Goal: Check status: Check status

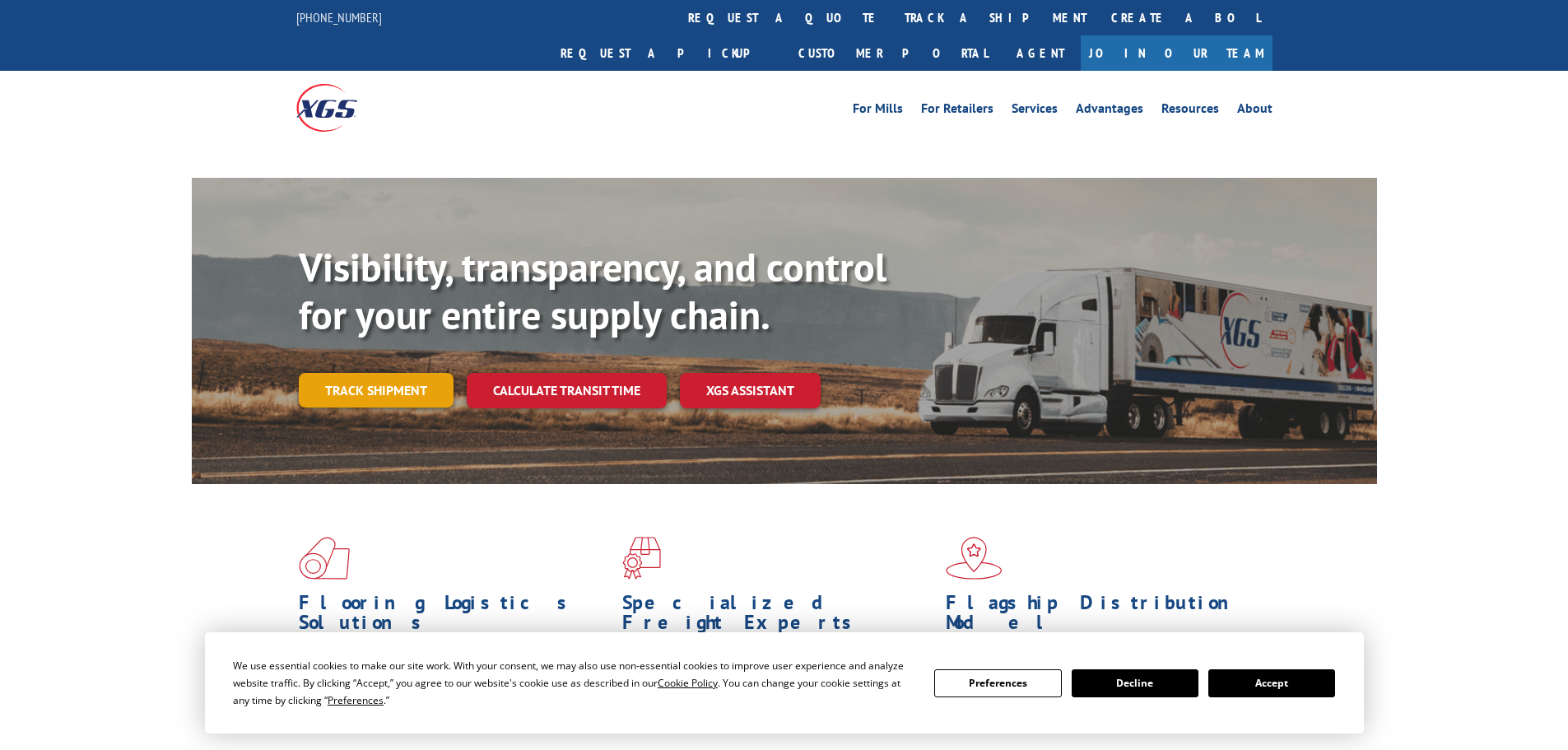
click at [406, 373] on link "Track shipment" at bounding box center [376, 390] width 154 height 34
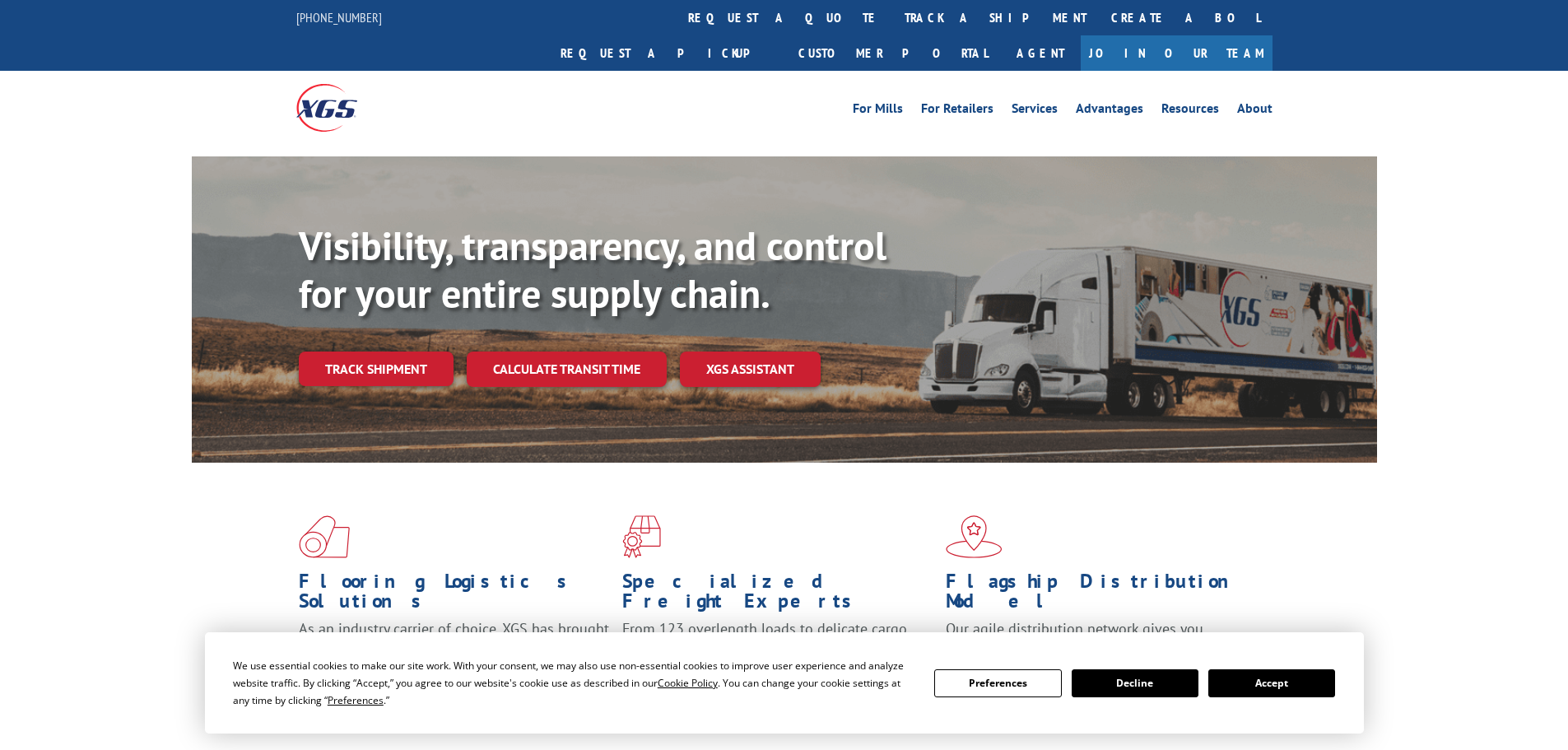
click at [1276, 684] on button "Accept" at bounding box center [1272, 682] width 126 height 28
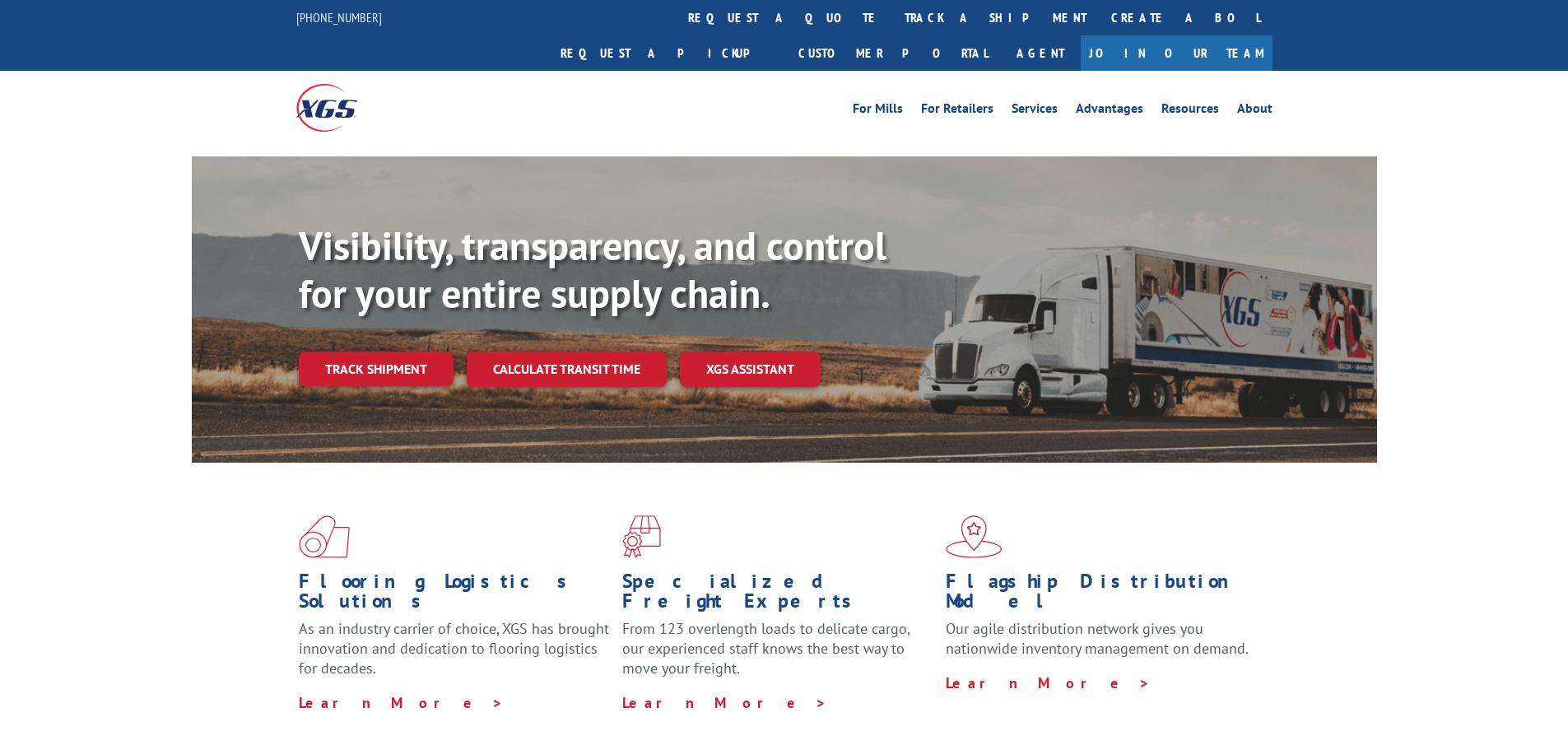
scroll to position [247, 0]
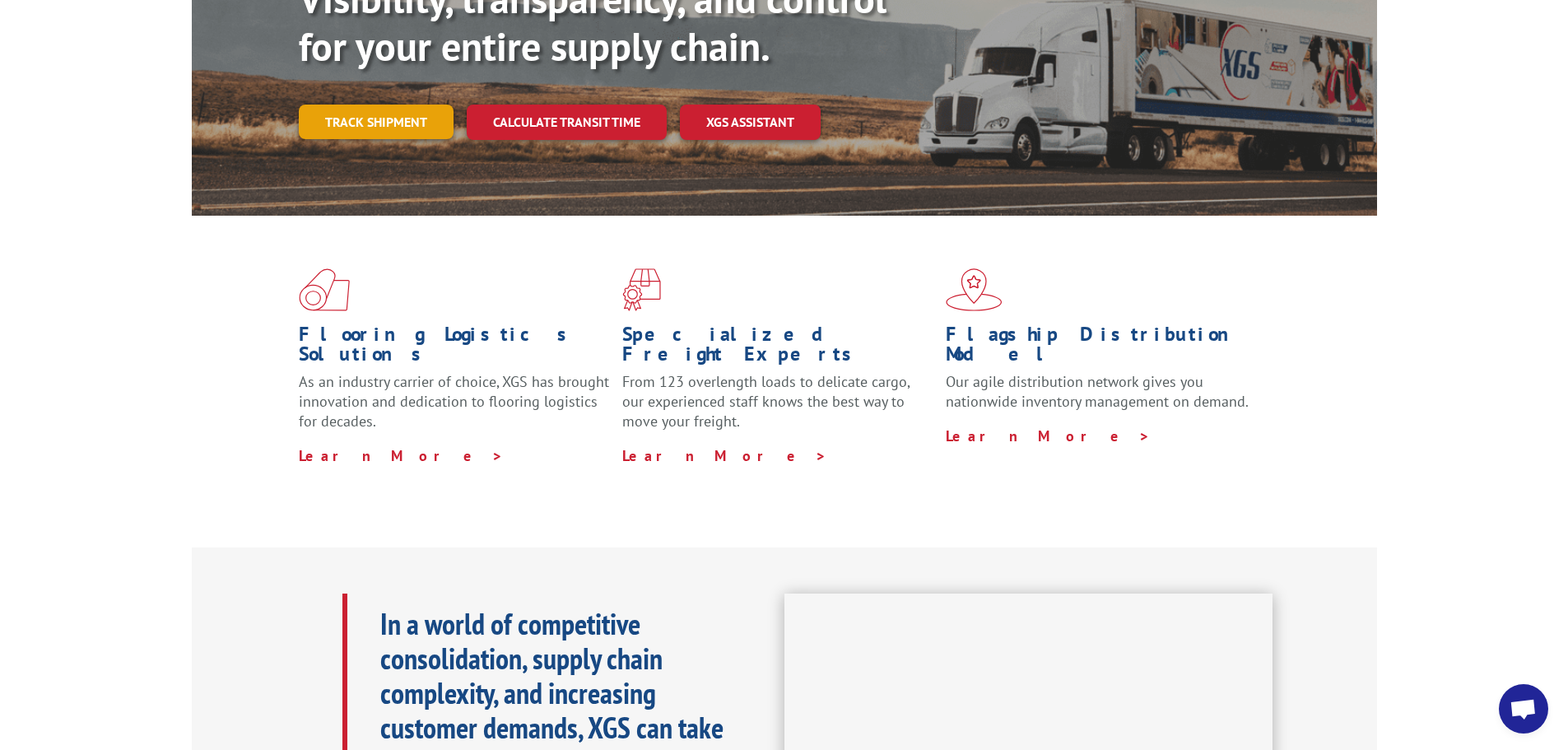
click at [388, 105] on link "Track shipment" at bounding box center [376, 122] width 154 height 34
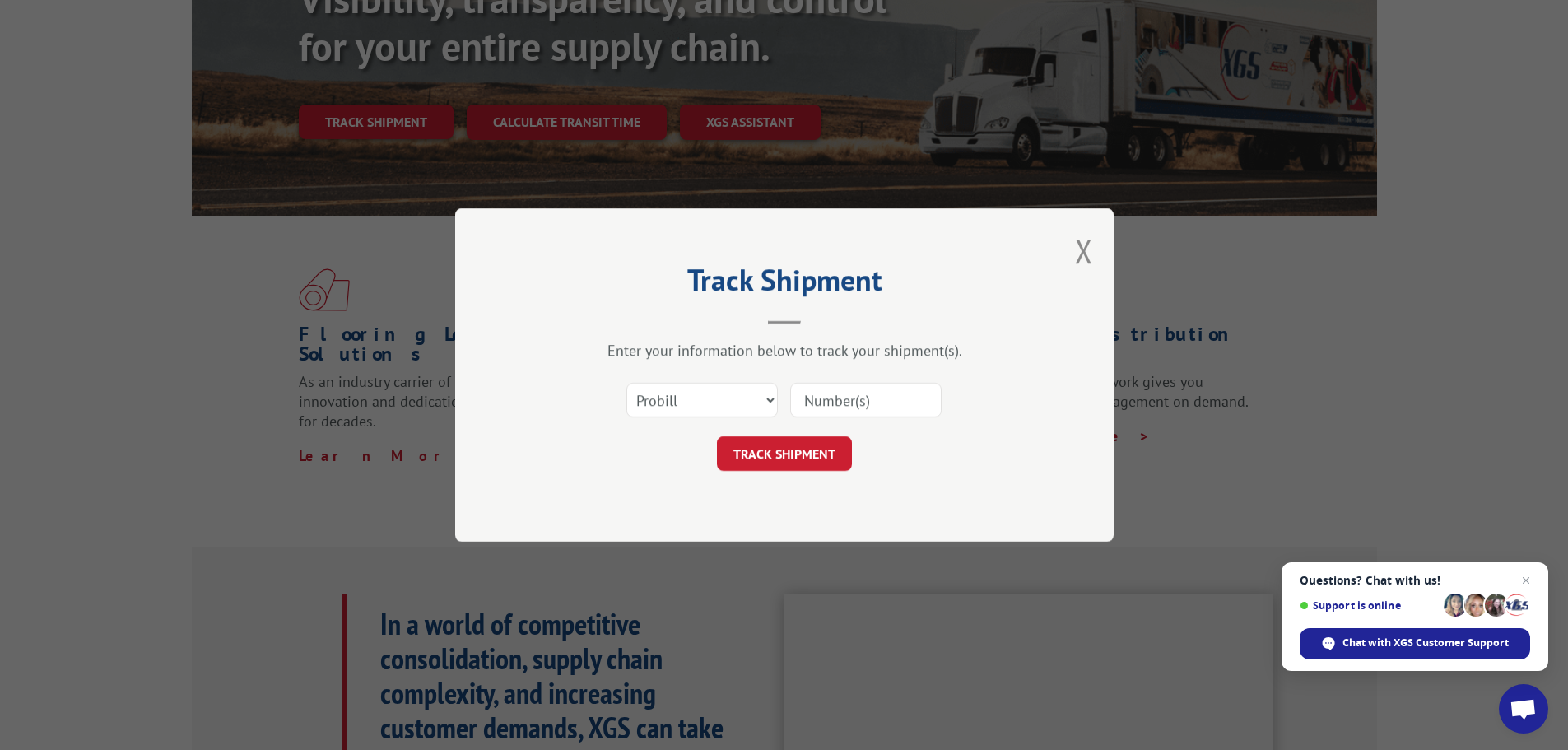
click at [824, 391] on input at bounding box center [866, 400] width 152 height 34
type input "17471553"
click at [828, 455] on button "TRACK SHIPMENT" at bounding box center [784, 453] width 135 height 34
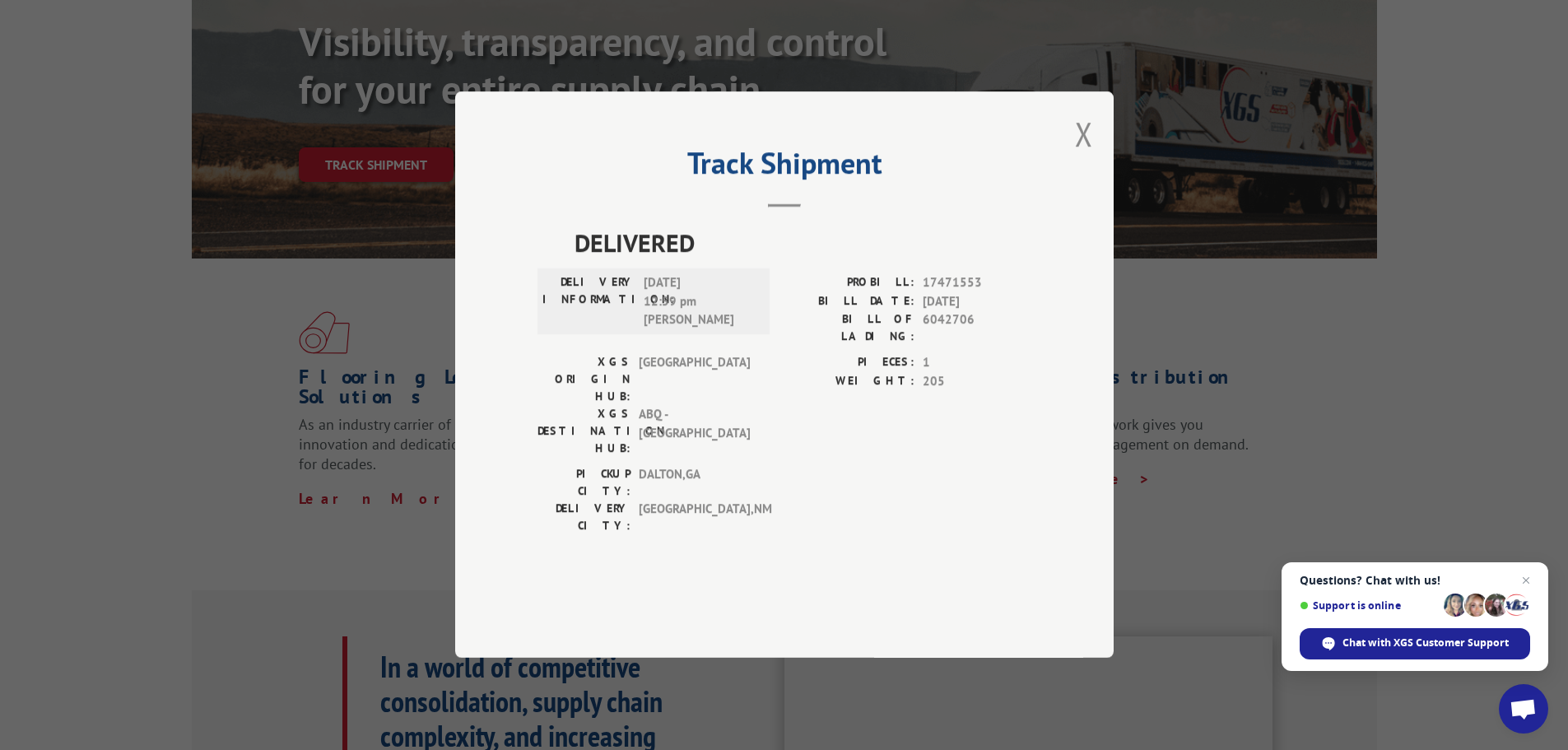
scroll to position [164, 0]
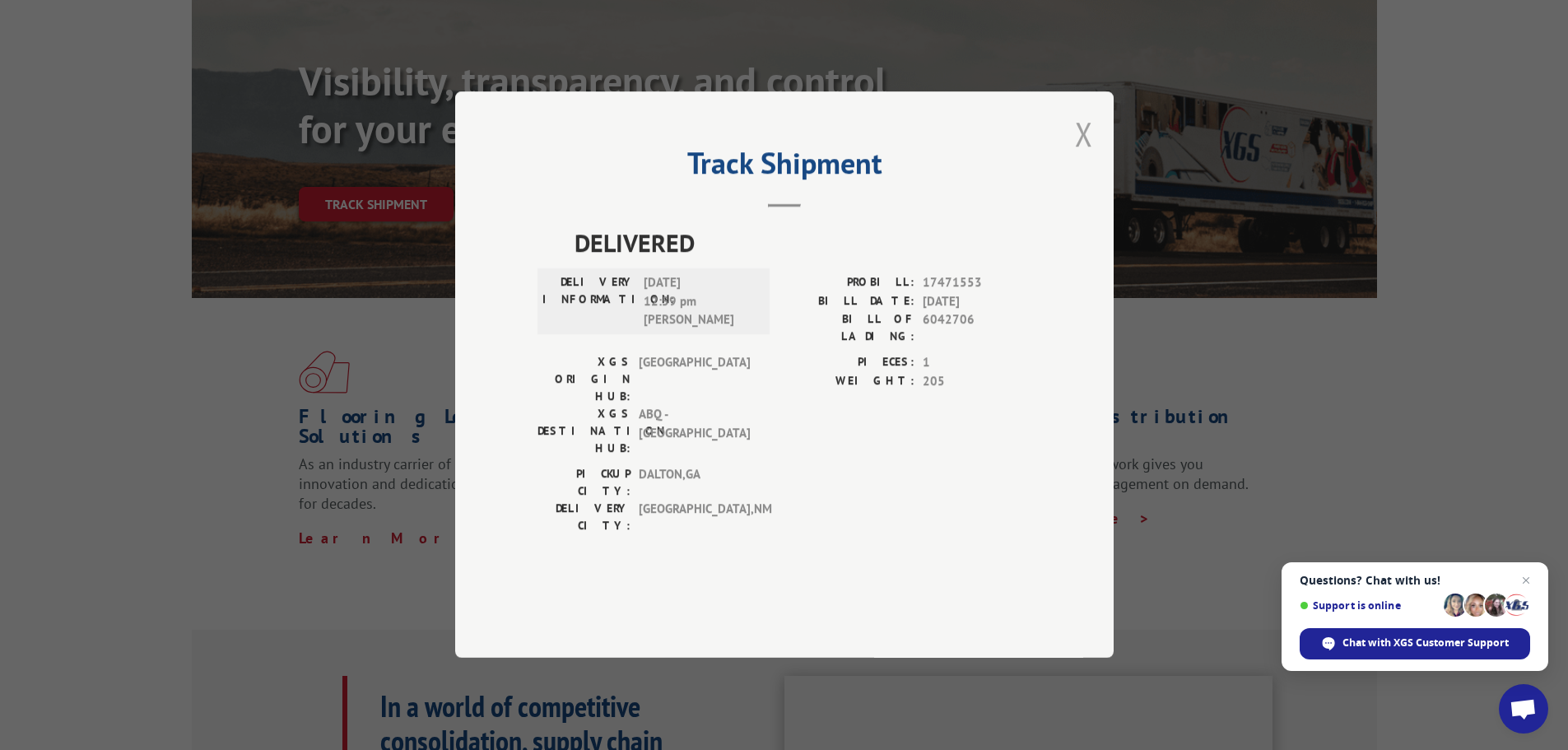
click at [1081, 155] on button "Close modal" at bounding box center [1084, 134] width 18 height 43
